Goal: Navigation & Orientation: Go to known website

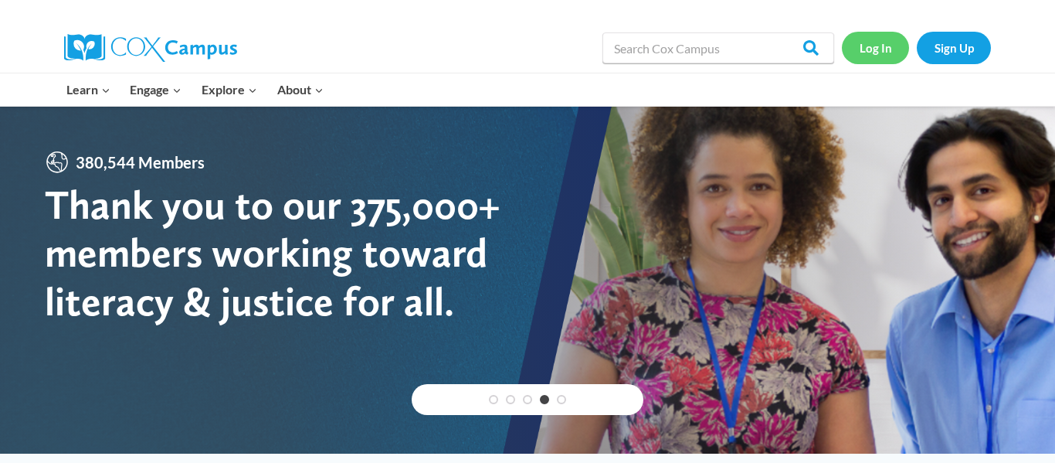
click at [874, 36] on link "Log In" at bounding box center [875, 48] width 67 height 32
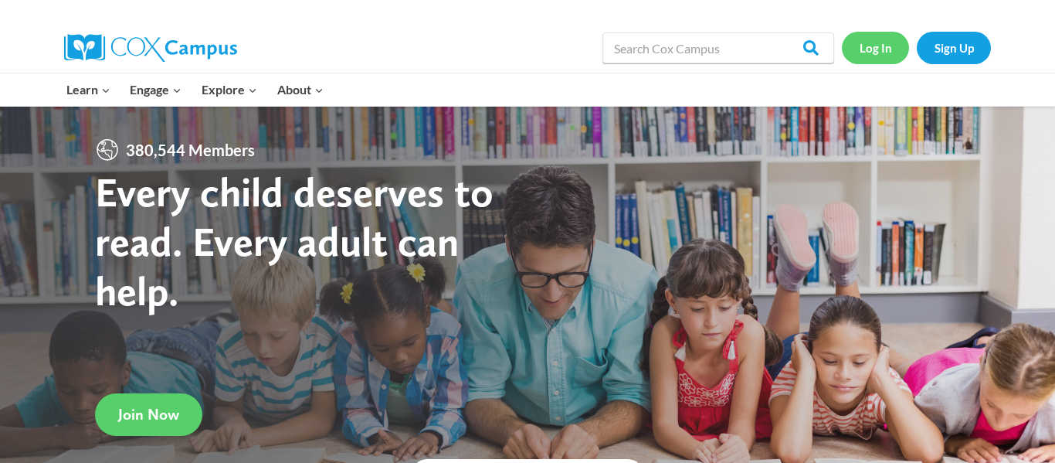
click at [891, 51] on link "Log In" at bounding box center [875, 48] width 67 height 32
